Goal: Information Seeking & Learning: Check status

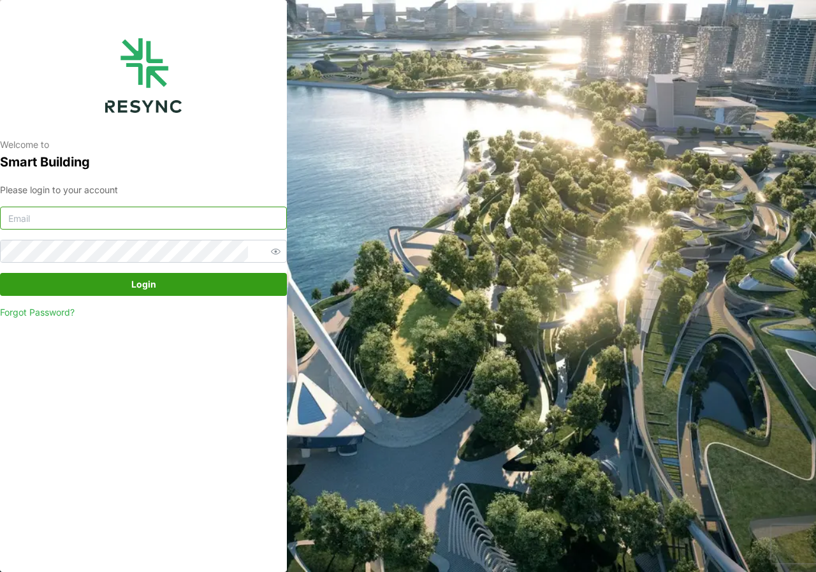
type input "[DOMAIN_NAME][EMAIL_ADDRESS][DOMAIN_NAME]"
click at [114, 279] on span "Login" at bounding box center [143, 284] width 263 height 22
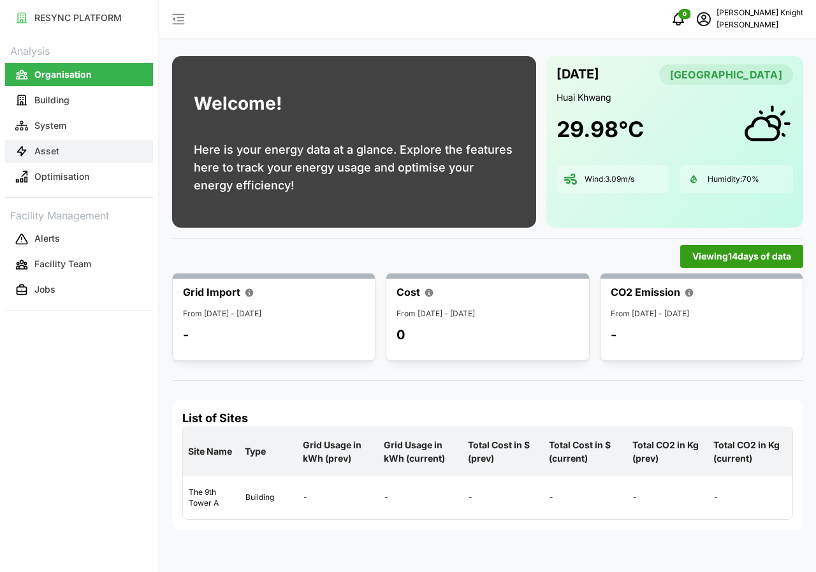
click at [84, 144] on button "Asset" at bounding box center [79, 151] width 148 height 23
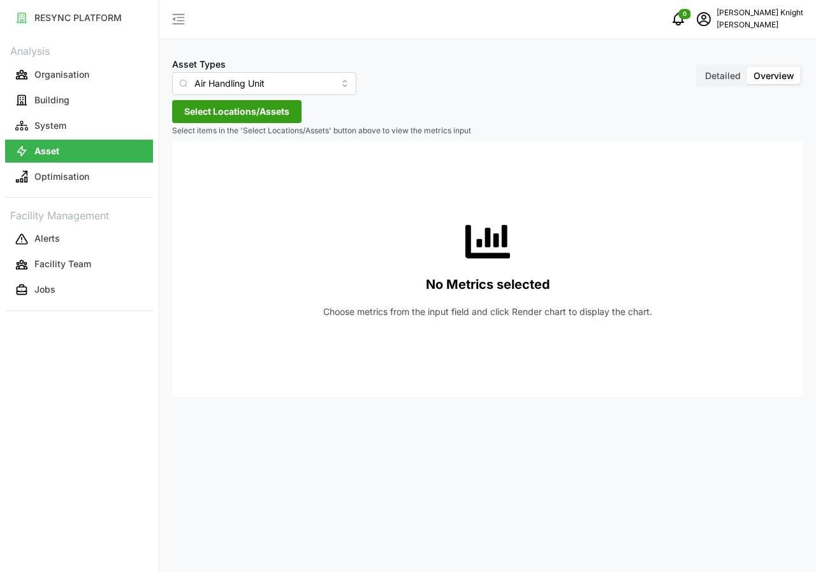
click at [725, 71] on span "Detailed" at bounding box center [723, 75] width 36 height 11
click at [699, 67] on input "Detailed" at bounding box center [699, 67] width 0 height 0
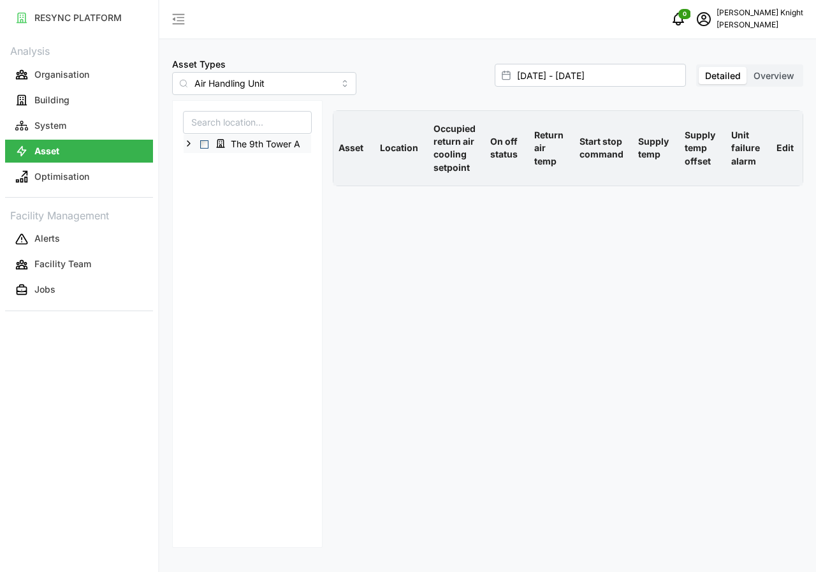
click at [202, 145] on span "Select The 9th Tower A" at bounding box center [204, 144] width 8 height 8
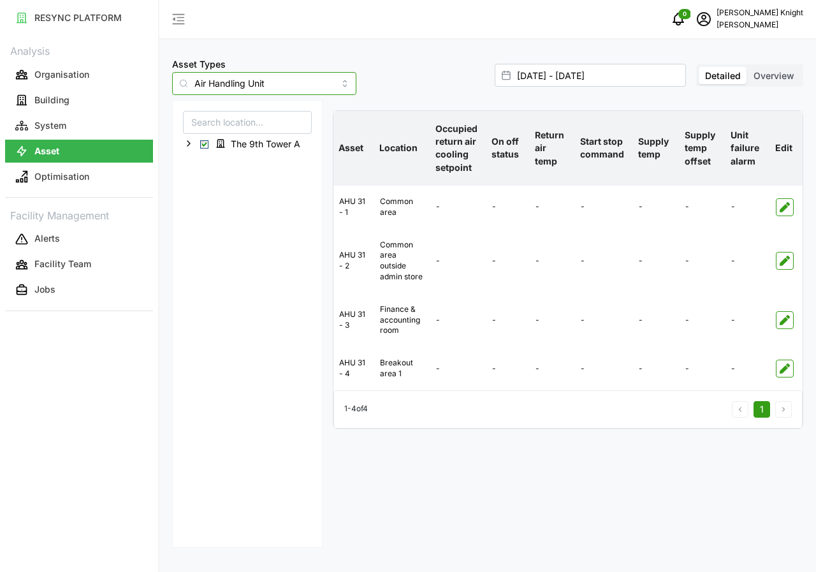
click at [325, 79] on input "Air Handling Unit" at bounding box center [264, 83] width 184 height 23
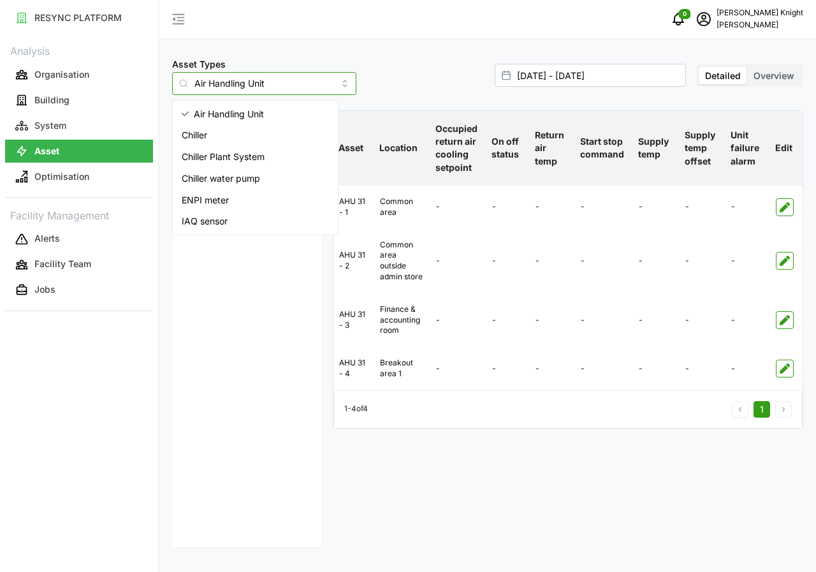
click at [191, 223] on span "IAQ sensor" at bounding box center [205, 221] width 46 height 14
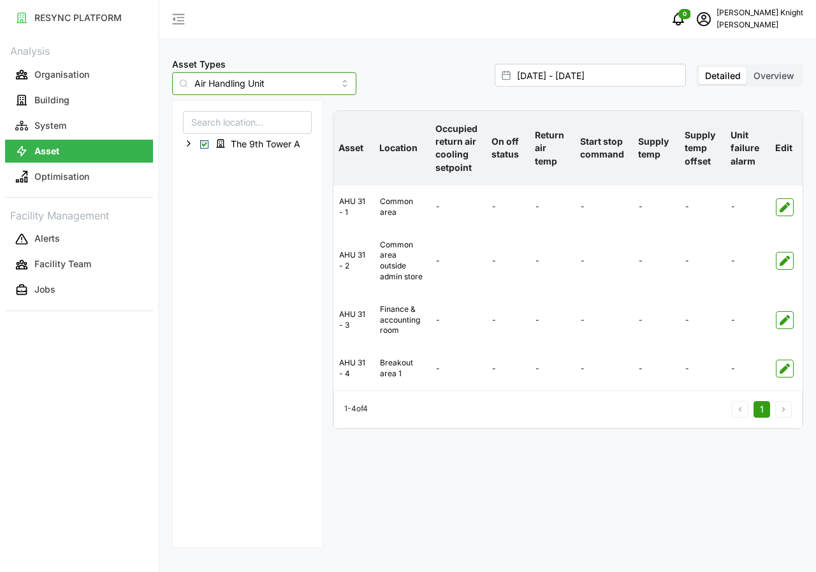
type input "IAQ sensor"
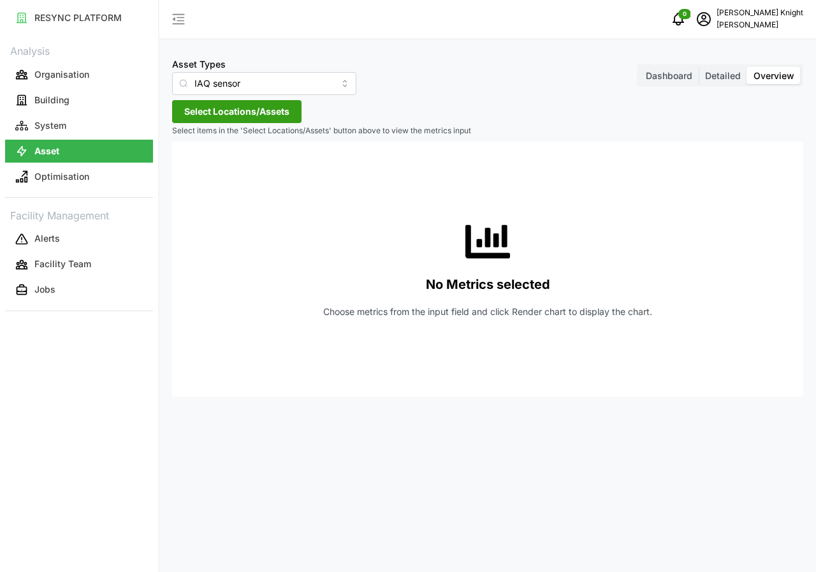
click at [723, 78] on span "Detailed" at bounding box center [723, 75] width 36 height 11
click at [699, 67] on input "Detailed" at bounding box center [699, 67] width 0 height 0
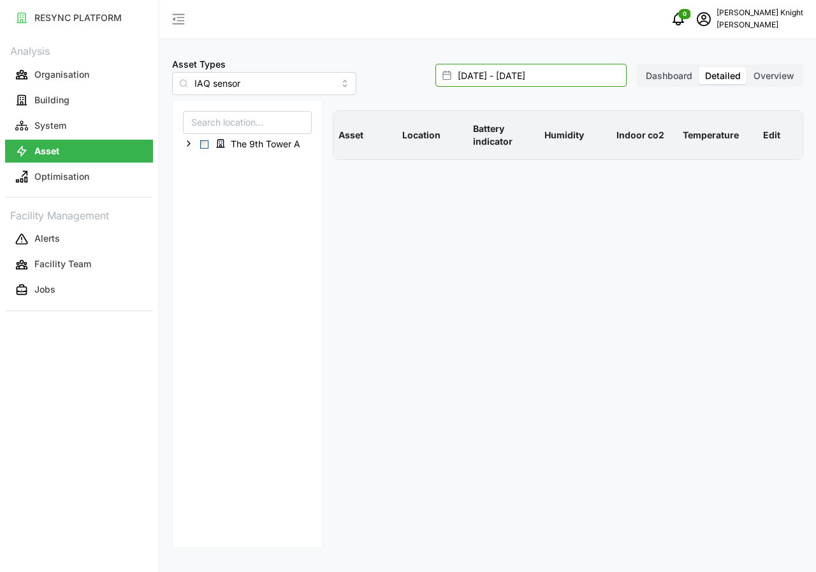
click at [531, 82] on input "14 Oct 2025 - 14 Oct 2025" at bounding box center [530, 75] width 191 height 23
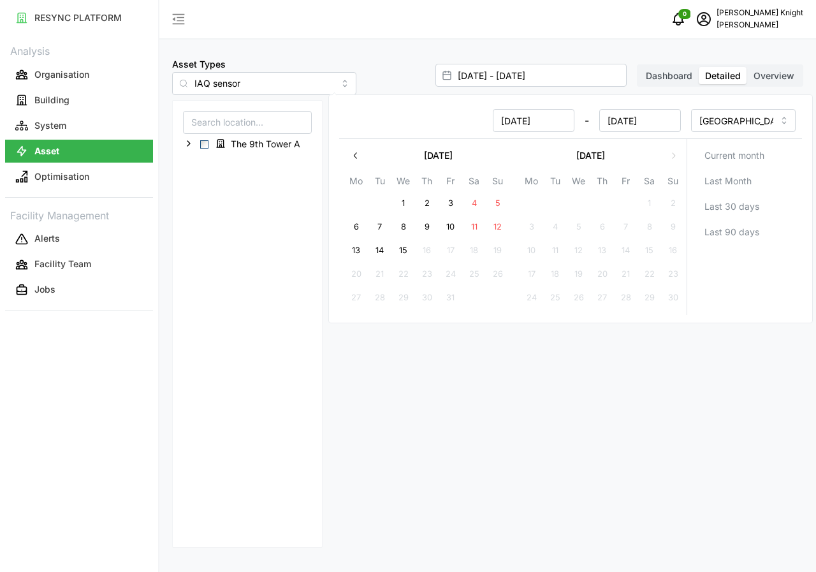
click at [399, 249] on button "15" at bounding box center [403, 250] width 23 height 23
type input "14 Oct 2025 - 15 Oct 2025"
type input "15 Oct 2025"
click at [399, 249] on button "15" at bounding box center [403, 250] width 23 height 23
type input "15 Oct 2025 - 15 Oct 2025"
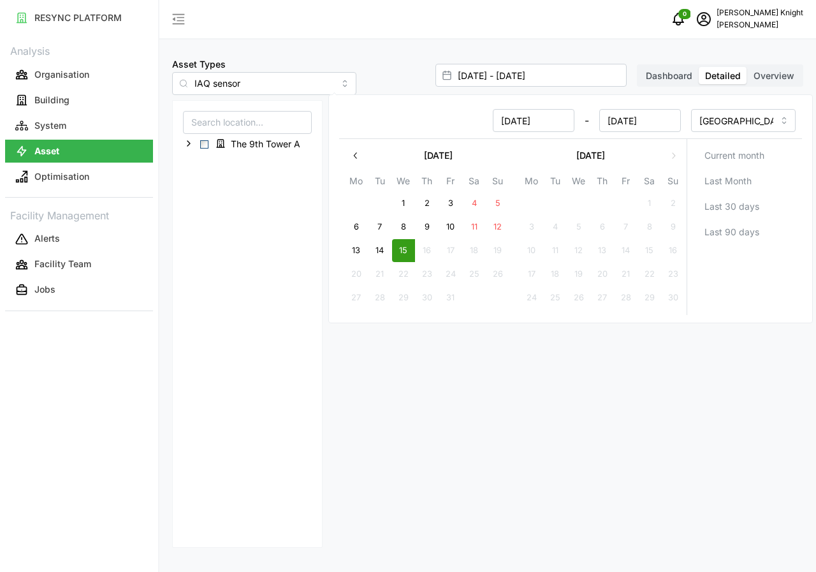
type input "15 Oct 2025"
click at [399, 249] on button "15" at bounding box center [403, 250] width 23 height 23
click at [226, 357] on div "The 9th Tower A" at bounding box center [247, 323] width 150 height 447
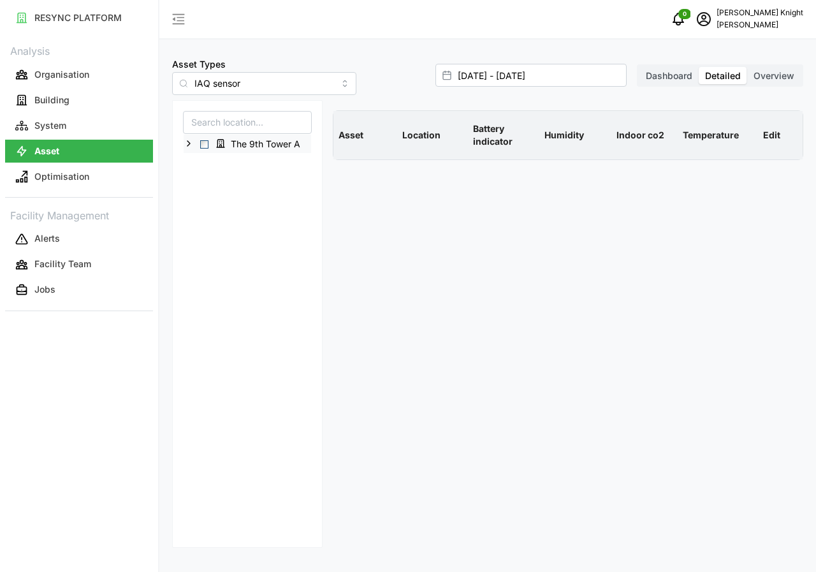
click at [202, 140] on span "Select The 9th Tower A" at bounding box center [204, 144] width 8 height 8
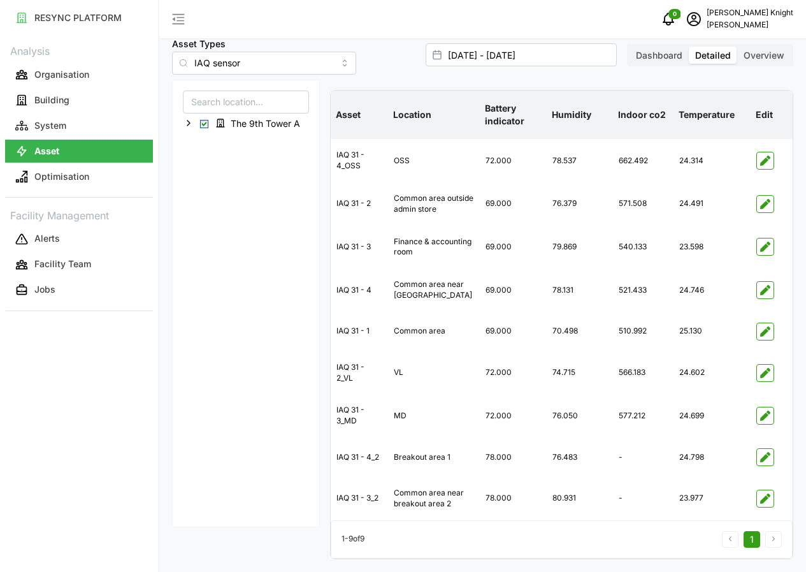
scroll to position [48, 0]
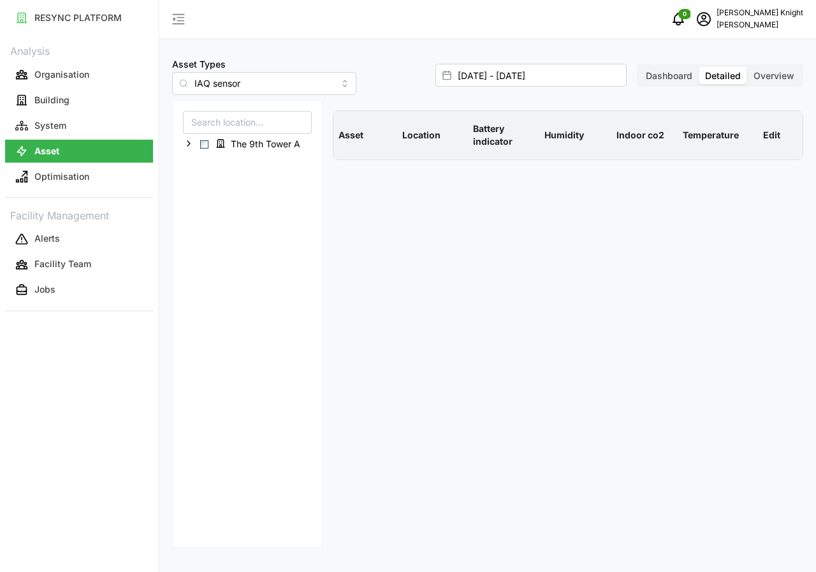
type input "14 Oct 2025 - 14 Oct 2025"
